Goal: Information Seeking & Learning: Learn about a topic

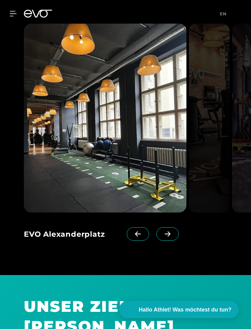
scroll to position [696, 0]
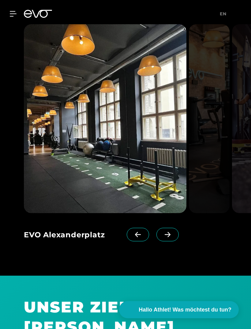
click at [156, 176] on img at bounding box center [105, 118] width 163 height 189
click at [171, 231] on icon at bounding box center [167, 234] width 11 height 6
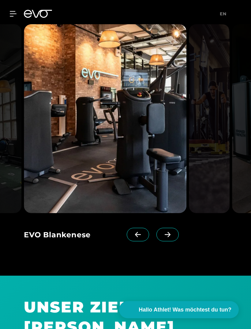
click at [175, 228] on span at bounding box center [167, 234] width 22 height 13
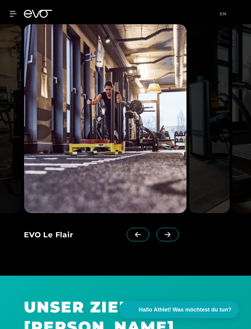
click at [172, 231] on icon at bounding box center [167, 234] width 11 height 6
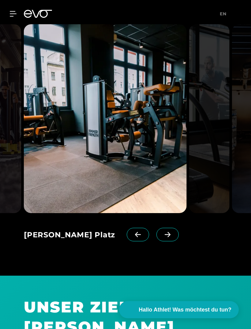
click at [167, 234] on icon at bounding box center [167, 234] width 11 height 6
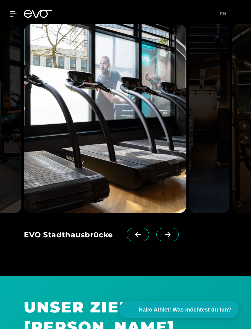
click at [165, 231] on icon at bounding box center [167, 234] width 11 height 6
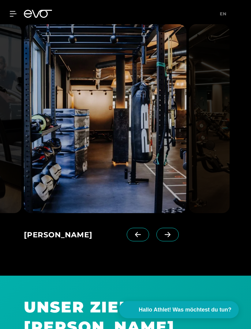
click at [165, 233] on icon at bounding box center [167, 234] width 11 height 6
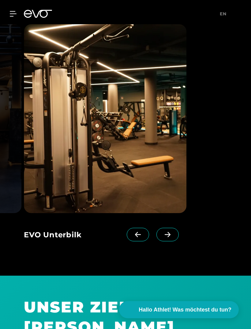
click at [167, 232] on icon at bounding box center [168, 234] width 6 height 5
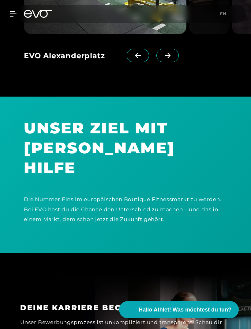
scroll to position [894, 0]
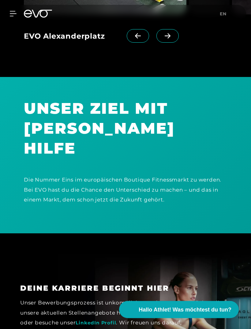
click at [186, 184] on div "Die Nummer Eins im europäischen Boutique Fitnessmarkt zu werden. Bei EVO hast d…" at bounding box center [125, 189] width 220 height 44
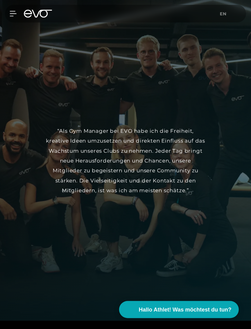
scroll to position [1528, 0]
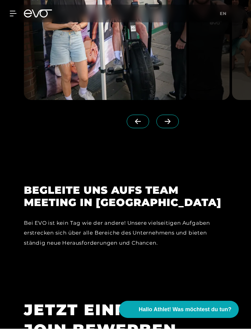
click at [186, 218] on div "Bei EVO ist kein Tag wie der andere! Unsere vielseitigen Aufgaben erstrecken si…" at bounding box center [125, 233] width 203 height 30
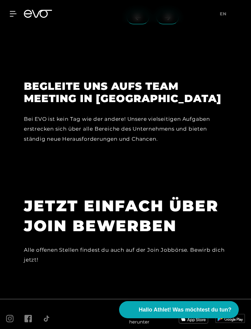
scroll to position [2068, 0]
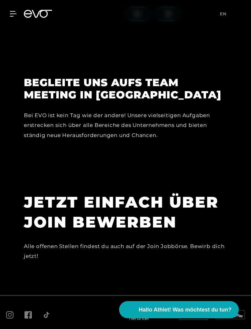
click at [157, 241] on div "Alle offenen Stellen findest du auch auf der Join Jobbörse. Bewirb dich jetzt!" at bounding box center [125, 251] width 203 height 20
click at [191, 241] on div "Alle offenen Stellen findest du auch auf der Join Jobbörse. Bewirb dich jetzt!" at bounding box center [125, 251] width 203 height 20
click at [190, 192] on h1 "JETZT EINFACH ÜBER JOIN BEWERBEN" at bounding box center [125, 212] width 203 height 40
click at [179, 241] on div "Alle offenen Stellen findest du auch auf der Join Jobbörse. Bewirb dich jetzt!" at bounding box center [125, 251] width 203 height 20
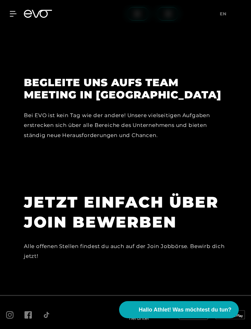
click at [193, 241] on div "Alle offenen Stellen findest du auch auf der Join Jobbörse. Bewirb dich jetzt!" at bounding box center [125, 251] width 203 height 20
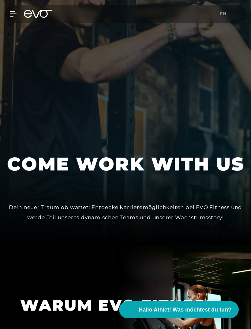
scroll to position [0, 0]
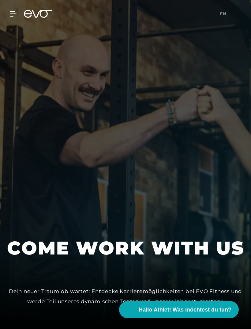
click at [16, 12] on icon at bounding box center [13, 13] width 6 height 5
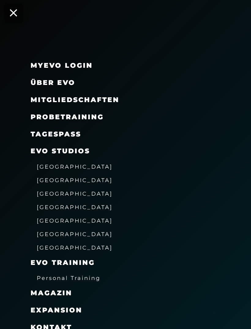
scroll to position [4, 0]
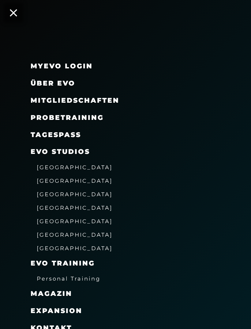
click at [15, 14] on icon at bounding box center [13, 12] width 7 height 7
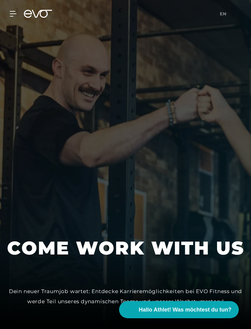
click at [218, 310] on span "Hallo Athlet! Was möchtest du tun?" at bounding box center [185, 309] width 93 height 8
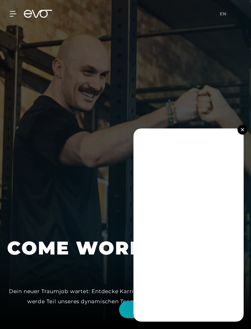
click at [239, 128] on button at bounding box center [243, 130] width 10 height 10
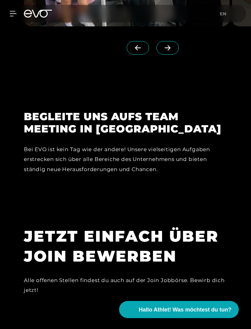
scroll to position [2068, 0]
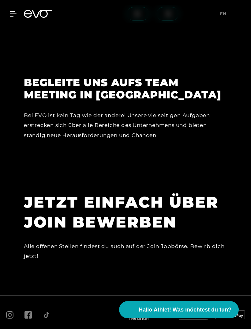
click at [173, 203] on h1 "JETZT EINFACH ÜBER JOIN BEWERBEN" at bounding box center [125, 212] width 203 height 40
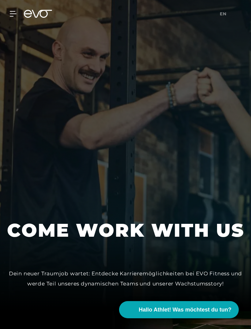
scroll to position [0, 0]
